Goal: Task Accomplishment & Management: Manage account settings

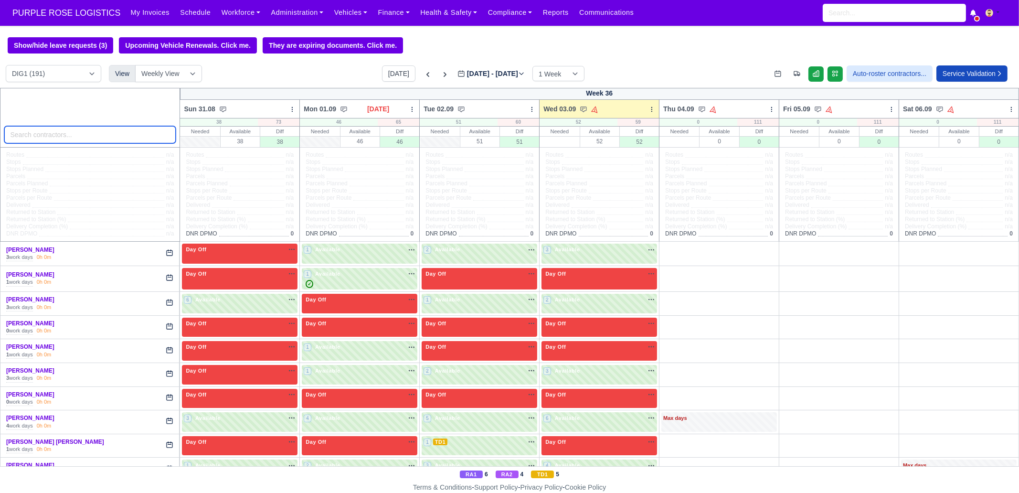
click at [52, 134] on input "search" at bounding box center [90, 134] width 172 height 17
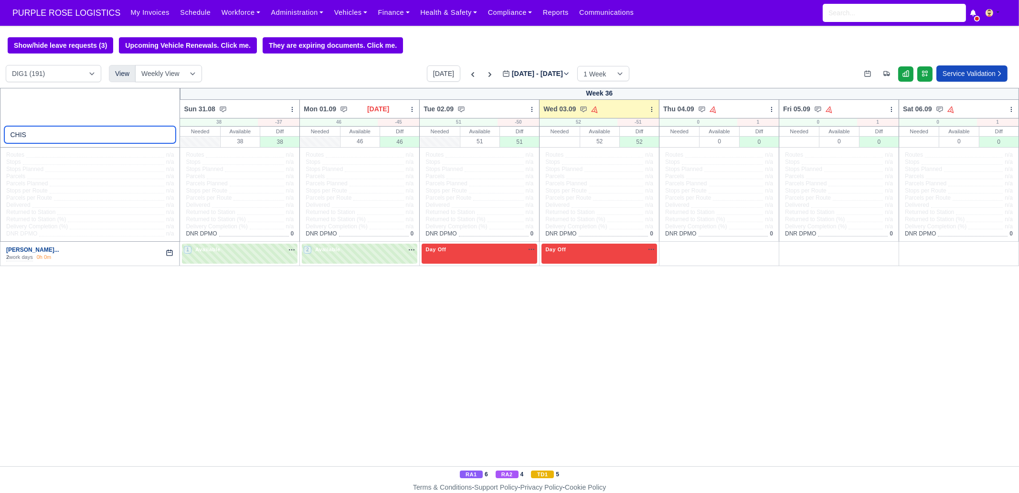
type input "CHIS"
click at [33, 249] on link "Chisom Simon Hallida..." at bounding box center [32, 249] width 53 height 7
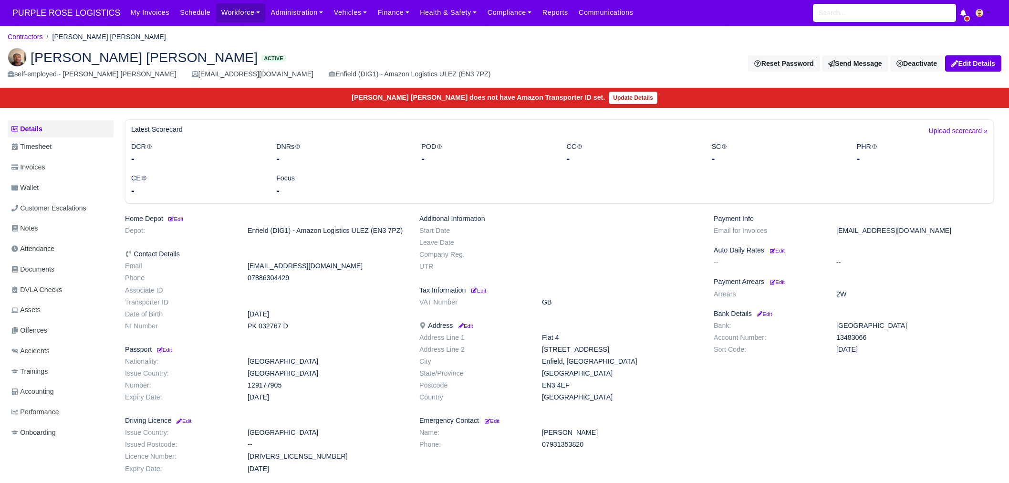
click at [53, 176] on link "Invoices" at bounding box center [61, 167] width 106 height 19
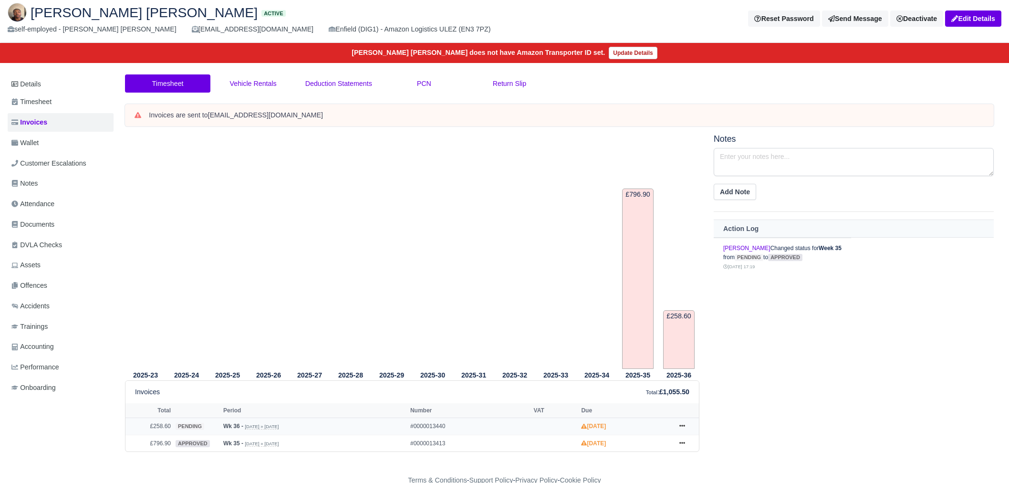
scroll to position [46, 0]
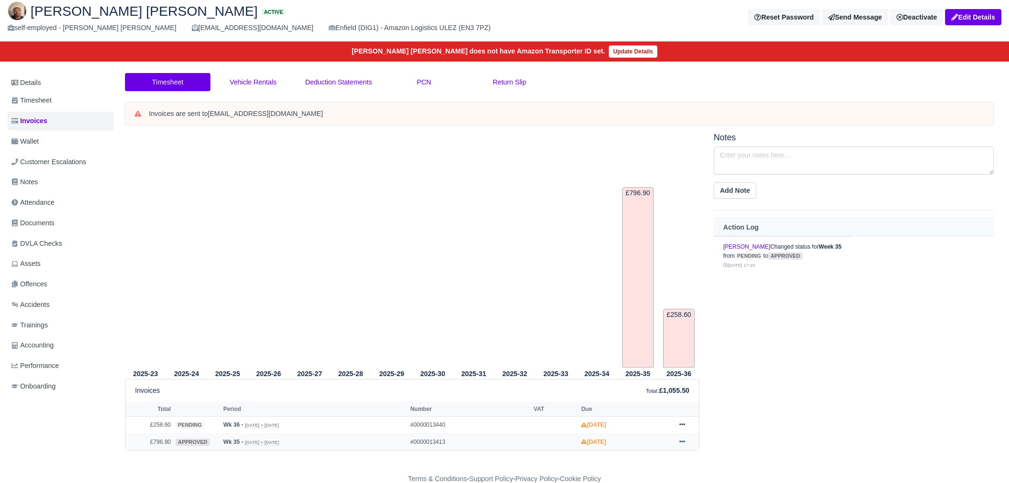
click at [682, 439] on icon at bounding box center [683, 442] width 6 height 6
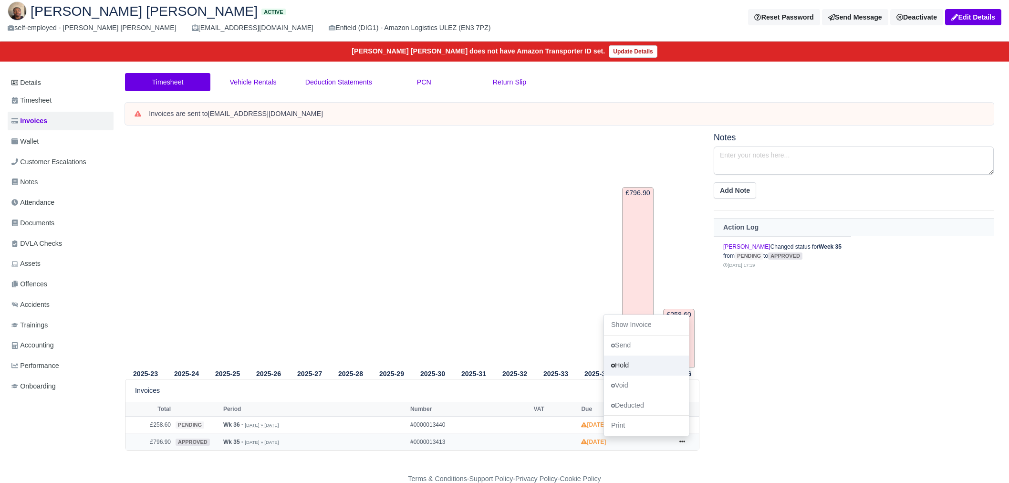
click at [656, 363] on link "Hold" at bounding box center [646, 365] width 85 height 20
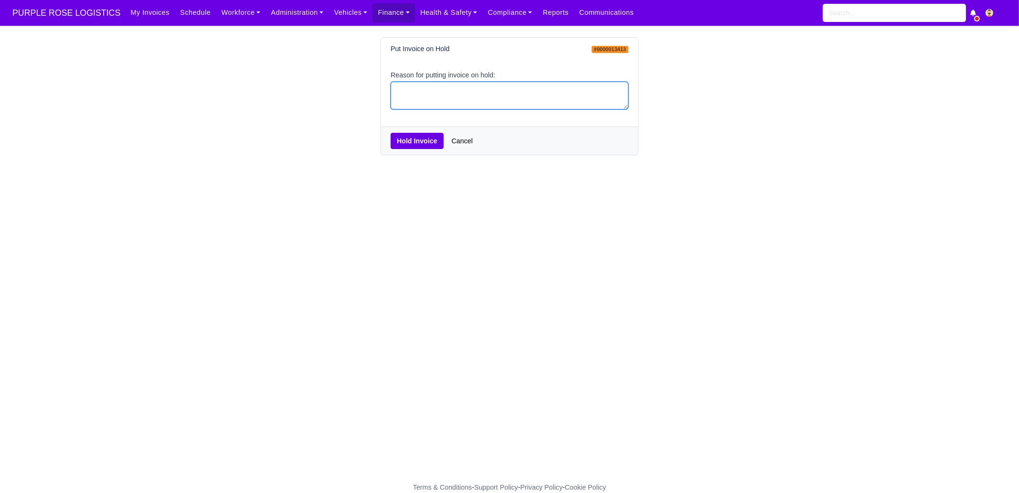
click at [428, 102] on textarea "Reason for putting invoice on hold:" at bounding box center [509, 96] width 238 height 28
type textarea "PCNS"
click at [405, 142] on button "Hold Invoice" at bounding box center [416, 141] width 53 height 16
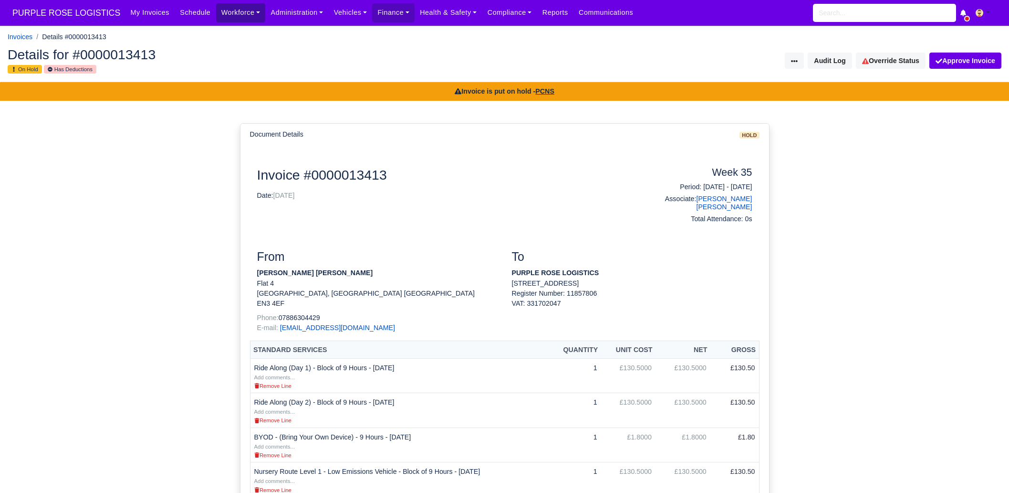
click at [239, 20] on link "Workforce" at bounding box center [241, 12] width 50 height 19
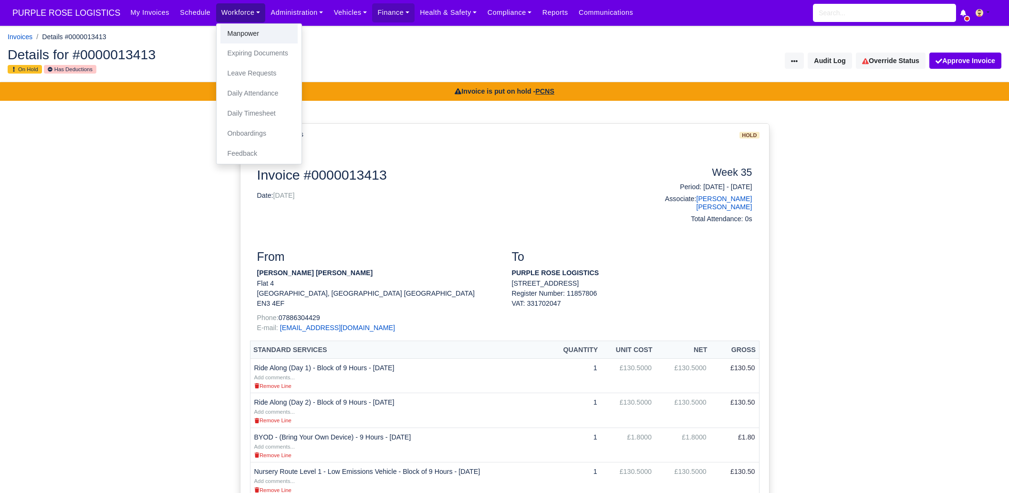
click at [239, 35] on link "Manpower" at bounding box center [259, 34] width 77 height 20
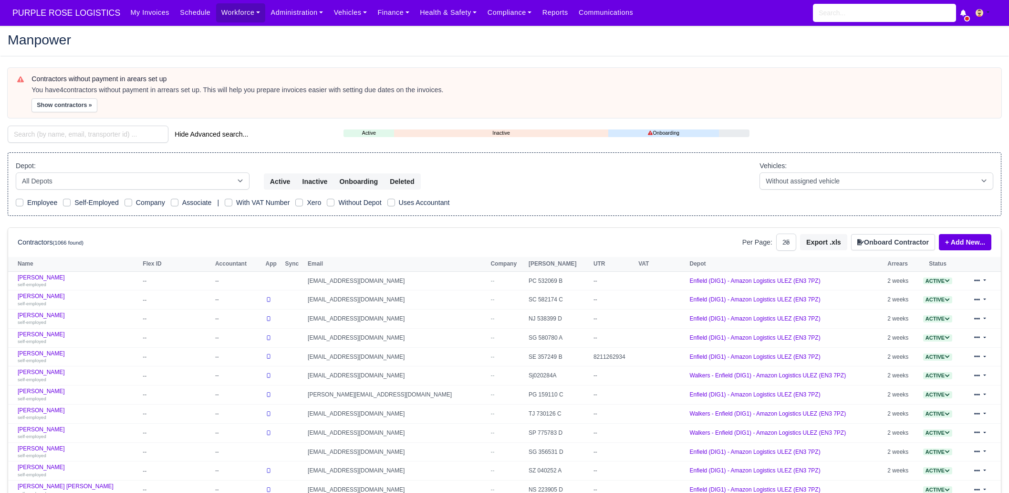
select select "25"
click at [88, 132] on input "search" at bounding box center [88, 134] width 161 height 17
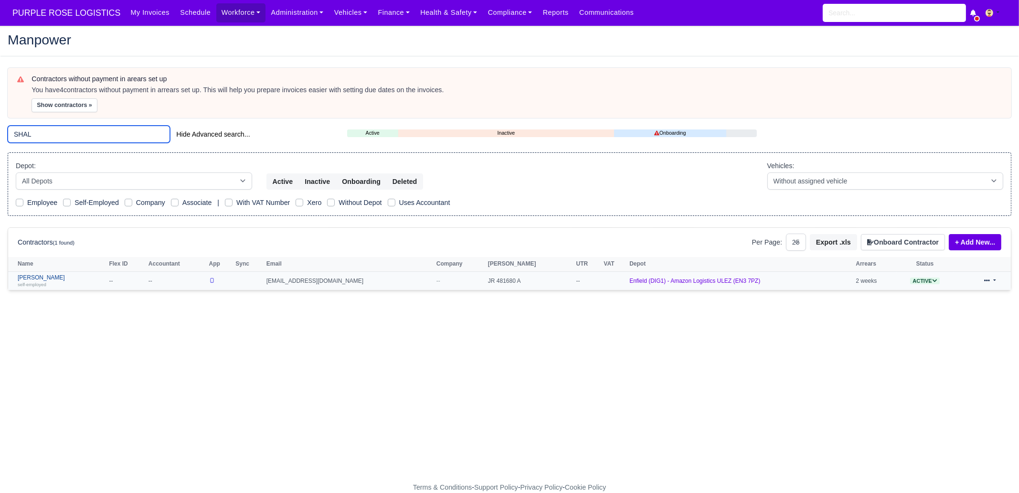
type input "SHAL"
click at [53, 281] on div "self-employed" at bounding box center [61, 284] width 86 height 7
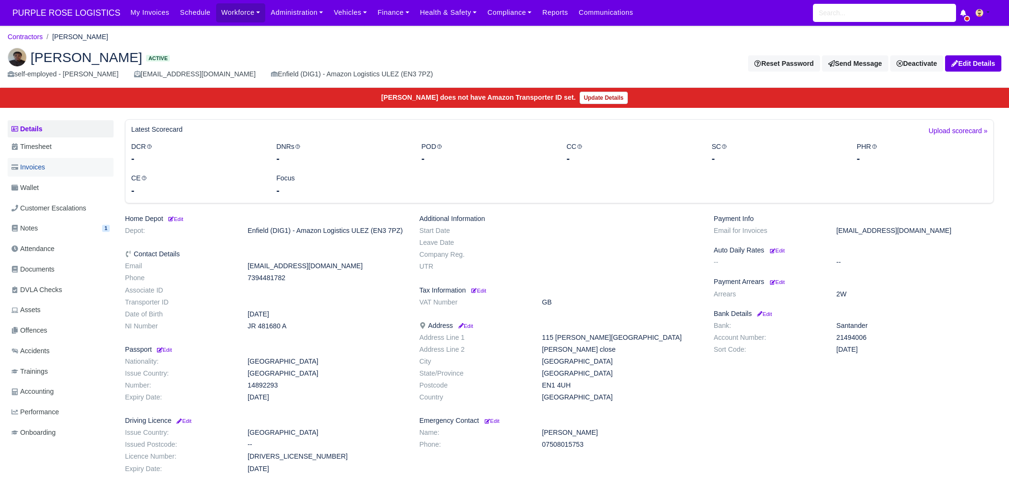
click at [61, 168] on link "Invoices" at bounding box center [61, 167] width 106 height 19
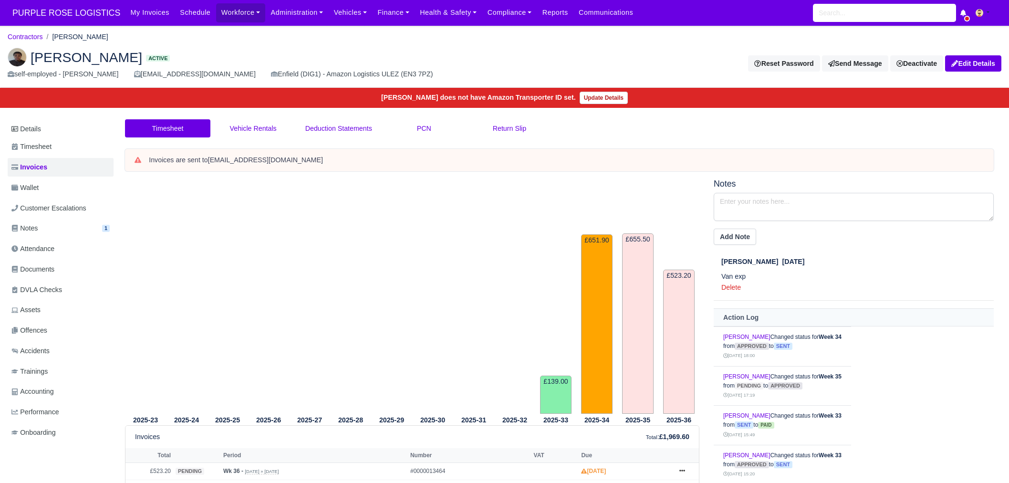
scroll to position [91, 0]
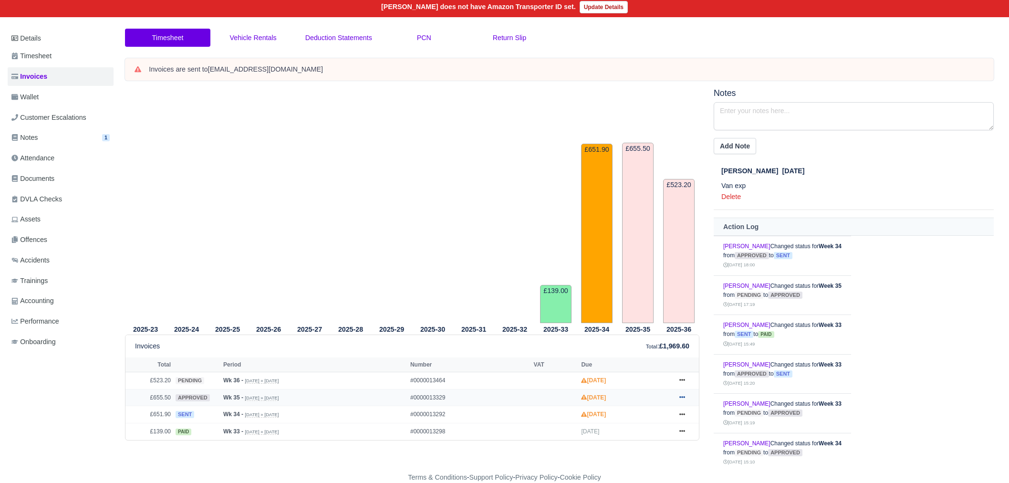
click at [683, 394] on icon at bounding box center [683, 397] width 6 height 6
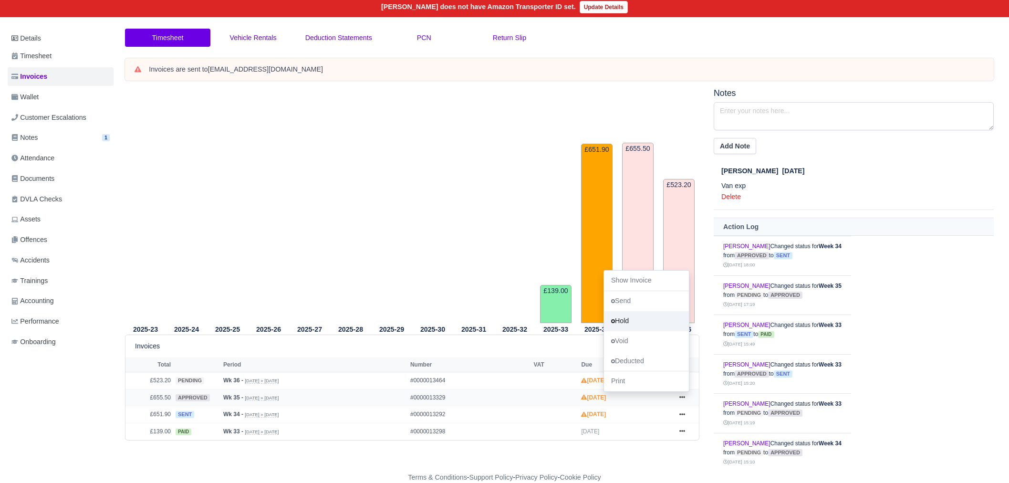
click at [624, 319] on link "Hold" at bounding box center [646, 321] width 85 height 20
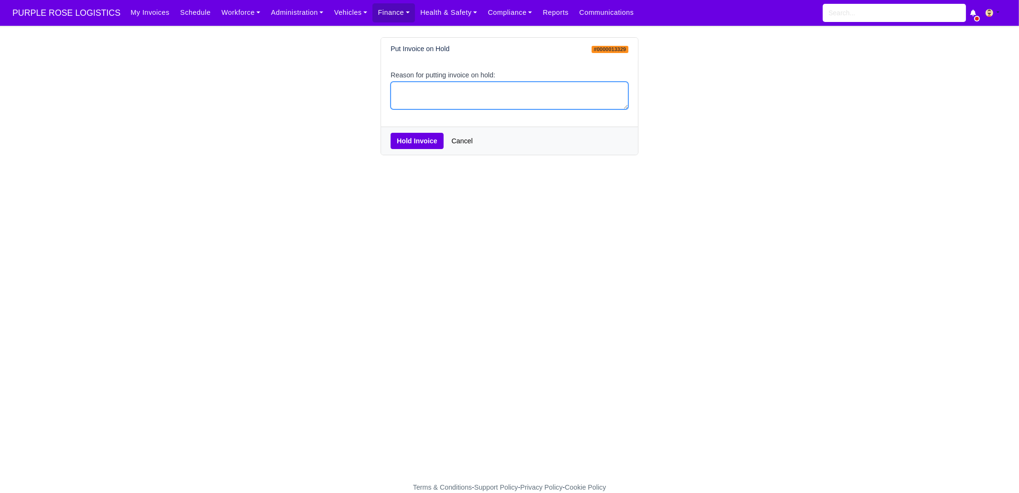
click at [445, 96] on textarea "Reason for putting invoice on hold:" at bounding box center [509, 96] width 238 height 28
type textarea "pcns"
click at [410, 138] on button "Hold Invoice" at bounding box center [416, 141] width 53 height 16
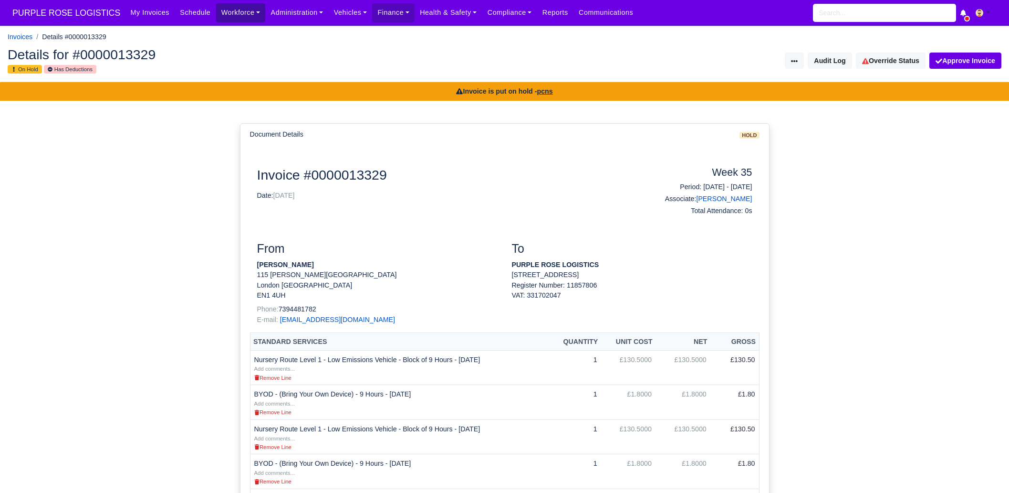
click at [217, 11] on link "Workforce" at bounding box center [241, 12] width 50 height 19
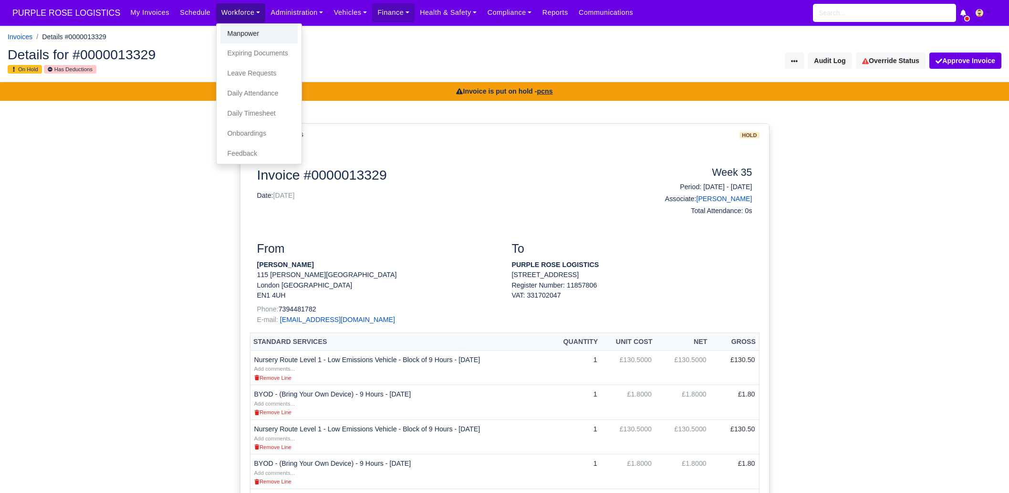
click at [221, 30] on link "Manpower" at bounding box center [259, 34] width 77 height 20
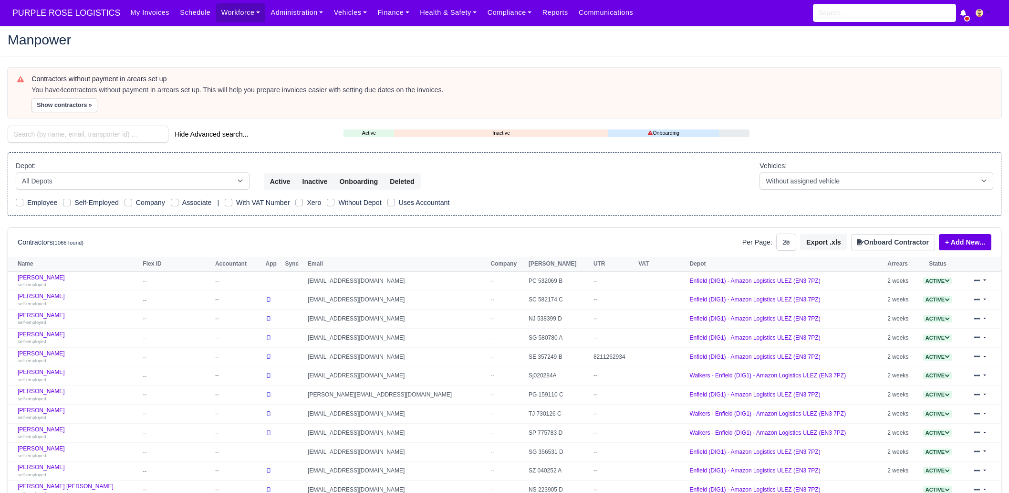
select select "25"
click at [82, 137] on input "search" at bounding box center [88, 134] width 161 height 17
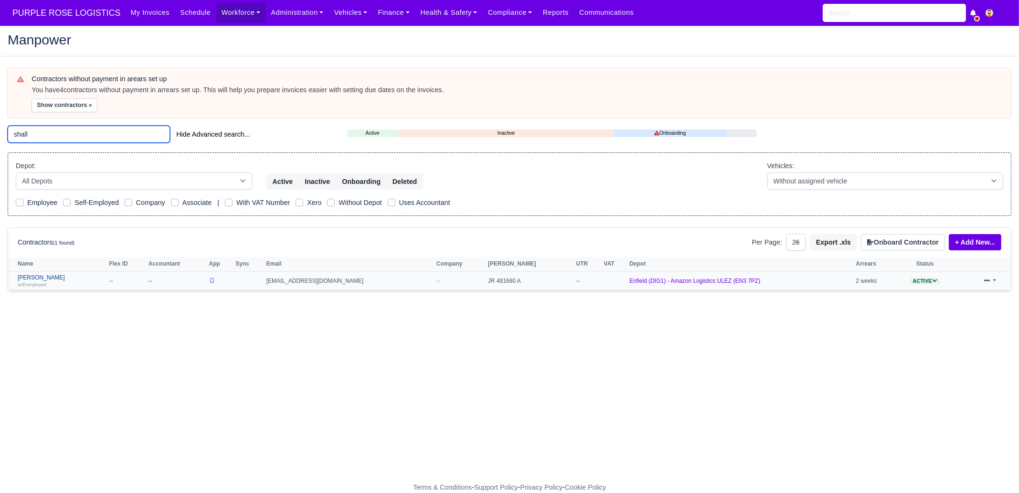
type input "shall"
click at [43, 278] on link "Shallum Anderson self-employed" at bounding box center [61, 281] width 86 height 14
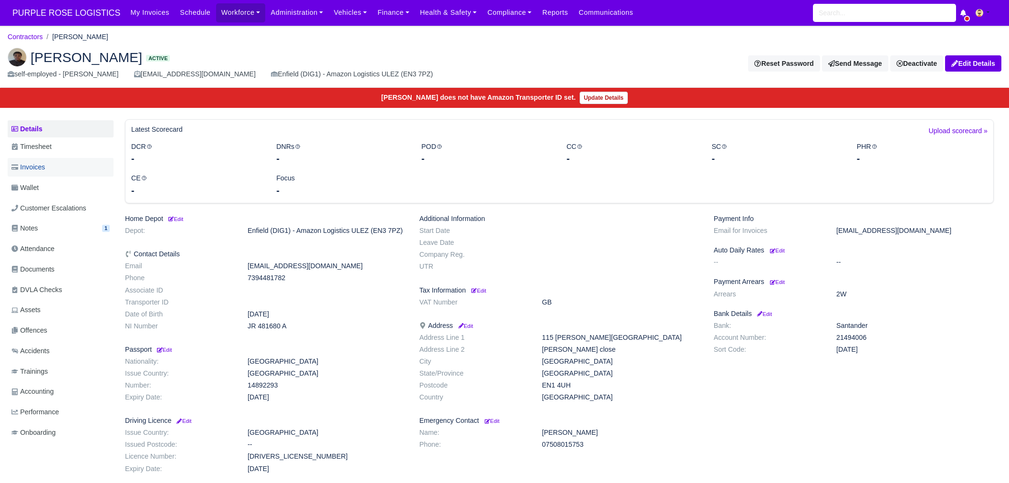
click at [41, 169] on span "Invoices" at bounding box center [27, 167] width 33 height 11
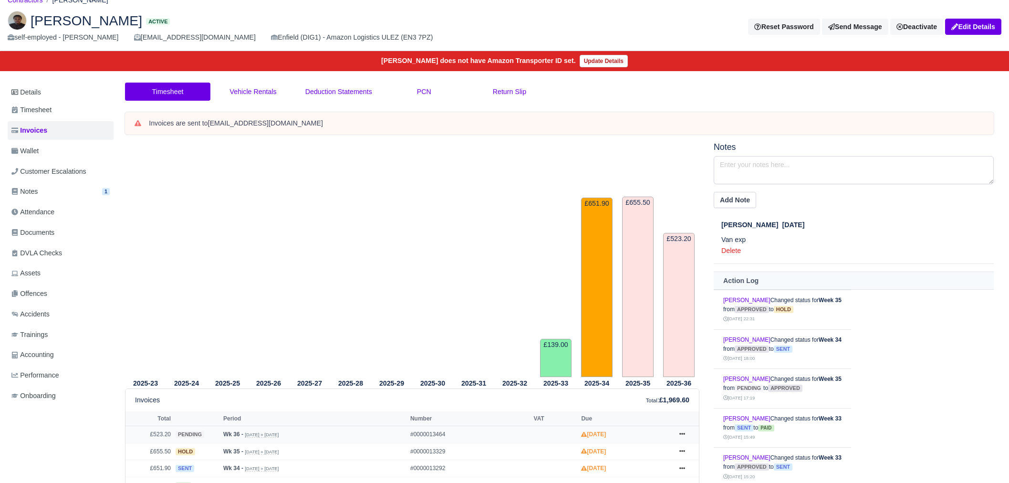
scroll to position [93, 0]
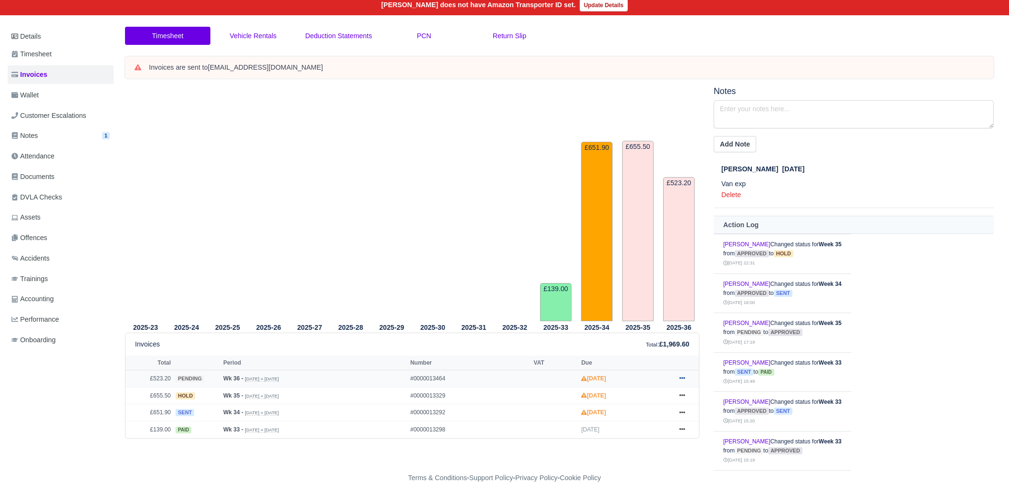
click at [684, 376] on icon at bounding box center [683, 378] width 6 height 6
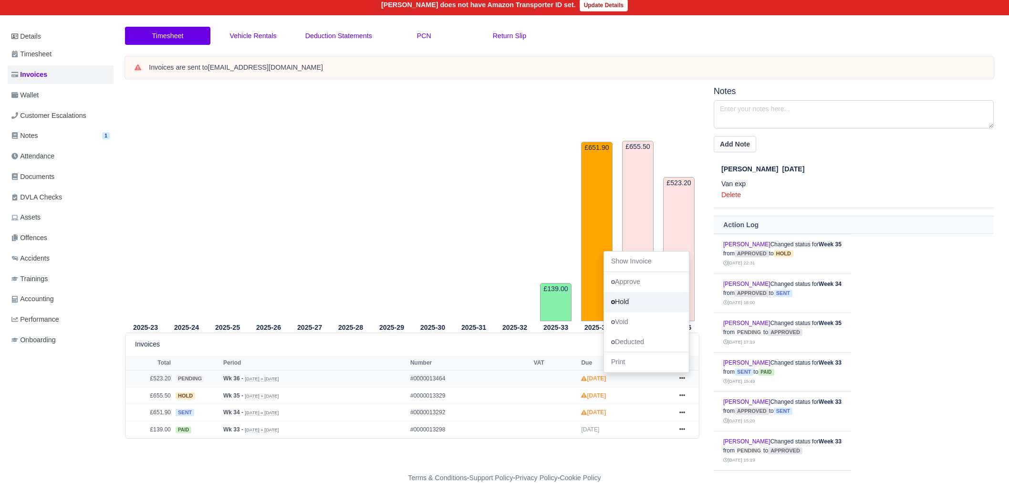
click at [644, 299] on link "Hold" at bounding box center [646, 302] width 85 height 20
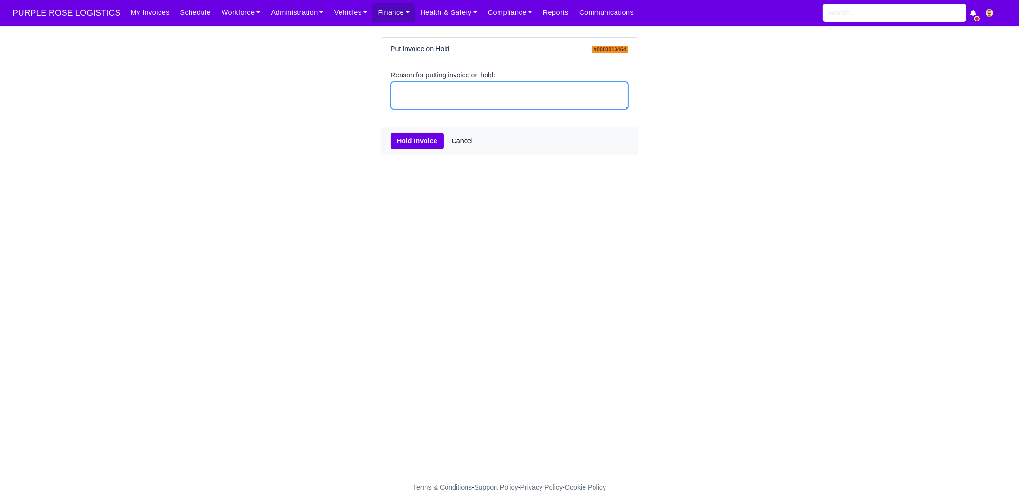
click at [434, 104] on textarea "Reason for putting invoice on hold:" at bounding box center [509, 96] width 238 height 28
type textarea "pcns"
click at [418, 132] on div "Hold Invoice Cancel" at bounding box center [509, 140] width 257 height 28
click at [413, 151] on div "Hold Invoice Cancel" at bounding box center [509, 140] width 257 height 28
click at [415, 140] on button "Hold Invoice" at bounding box center [416, 141] width 53 height 16
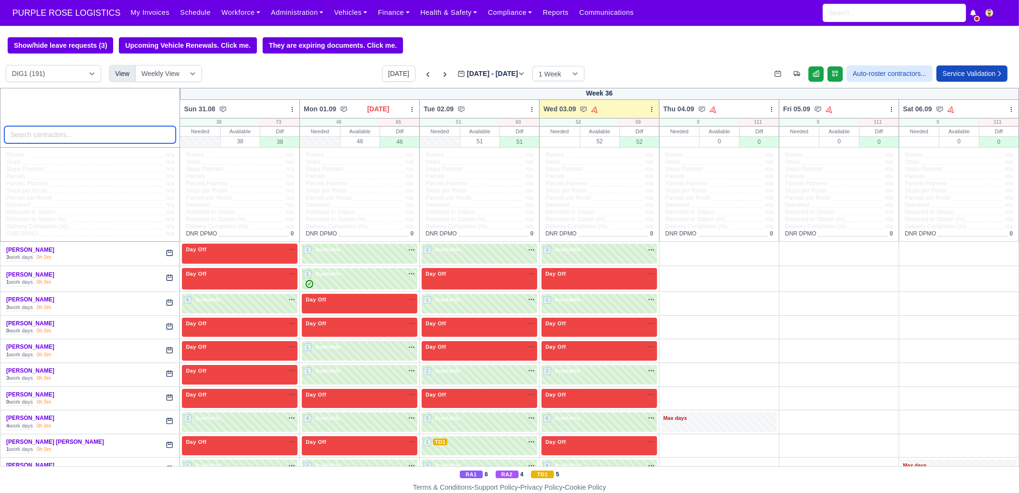
click at [126, 139] on input "search" at bounding box center [90, 134] width 172 height 17
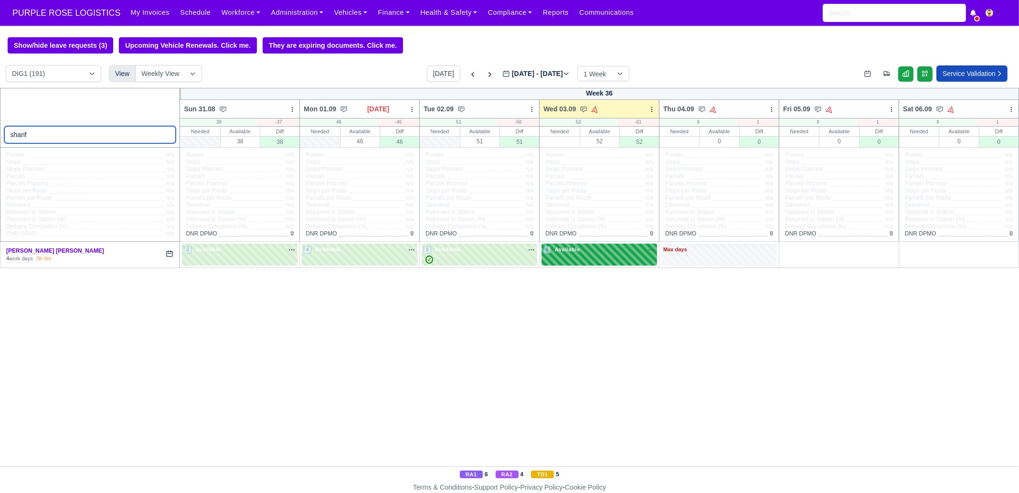
type input "sharif"
click at [581, 262] on div "6 Available" at bounding box center [599, 254] width 116 height 22
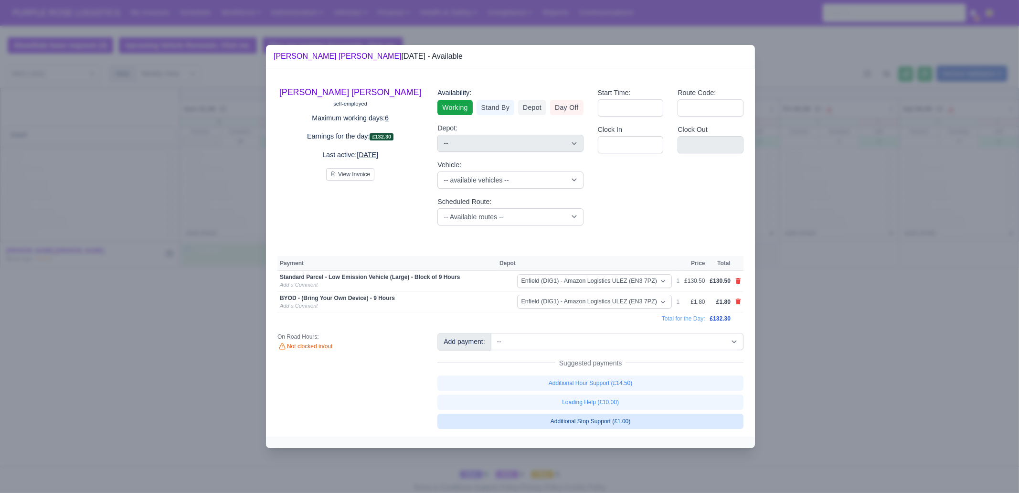
click at [609, 426] on link "Additional Stop Support (£1.00)" at bounding box center [590, 420] width 306 height 15
select select "1"
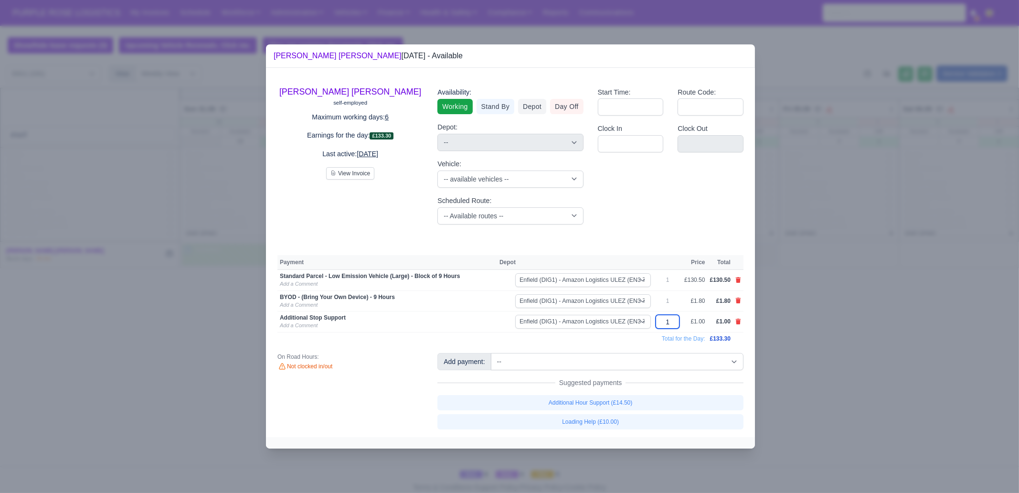
click at [671, 320] on input "1" at bounding box center [667, 322] width 24 height 14
type input "10"
click at [305, 326] on link "Add a Comment" at bounding box center [299, 325] width 38 height 6
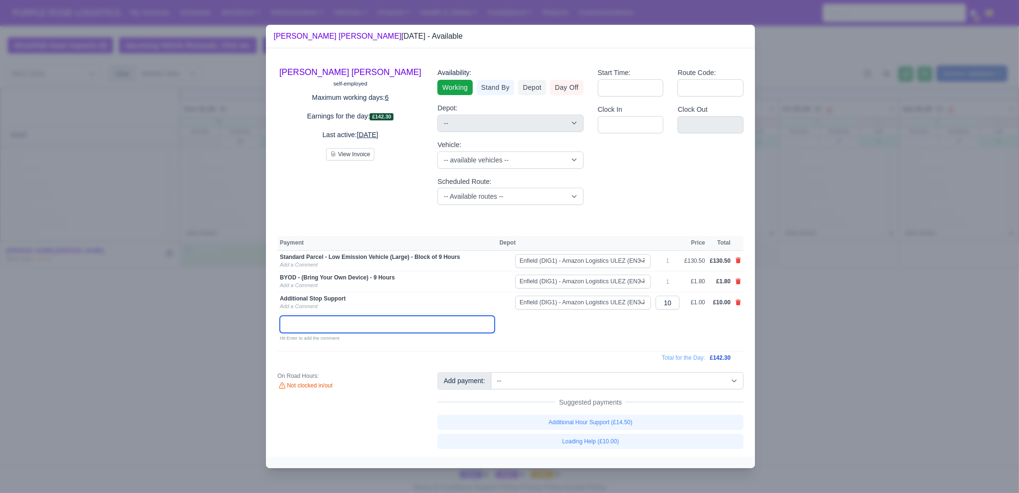
click at [305, 326] on input "text" at bounding box center [387, 323] width 215 height 17
type input "Fuel"
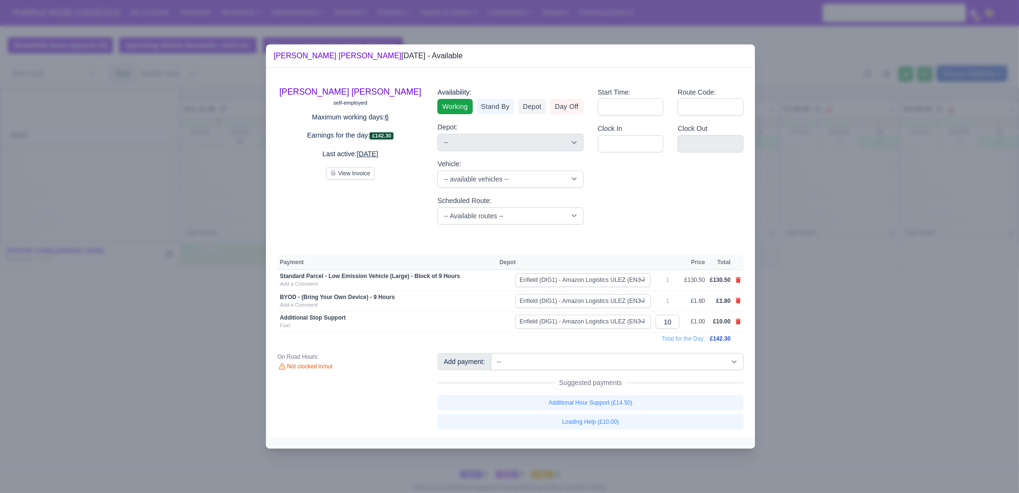
click at [830, 379] on div at bounding box center [509, 246] width 1019 height 493
